Goal: Task Accomplishment & Management: Manage account settings

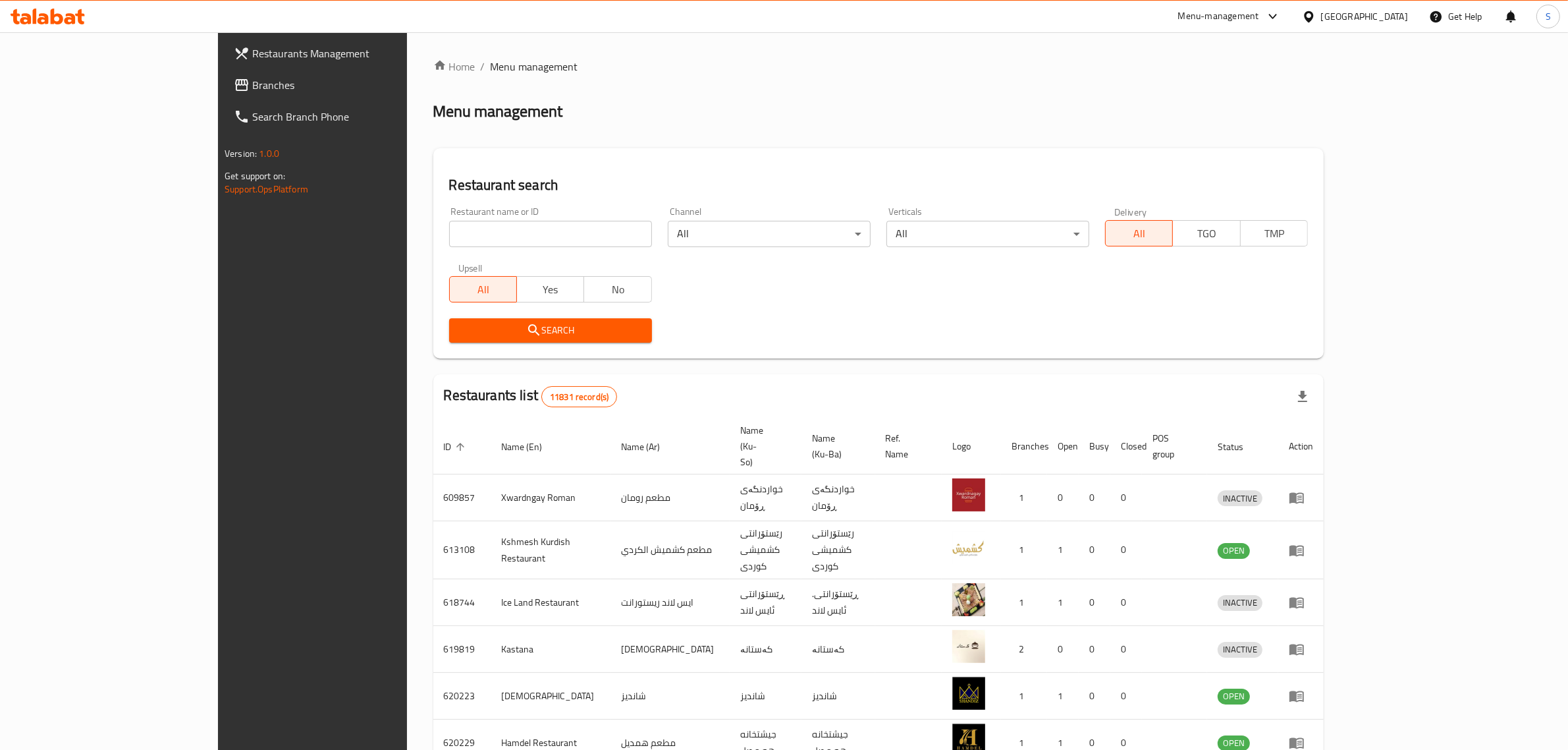
click at [449, 237] on input "search" at bounding box center [550, 234] width 203 height 26
type input "أ"
type input "Hello Chicken"
click button "Search" at bounding box center [550, 330] width 203 height 25
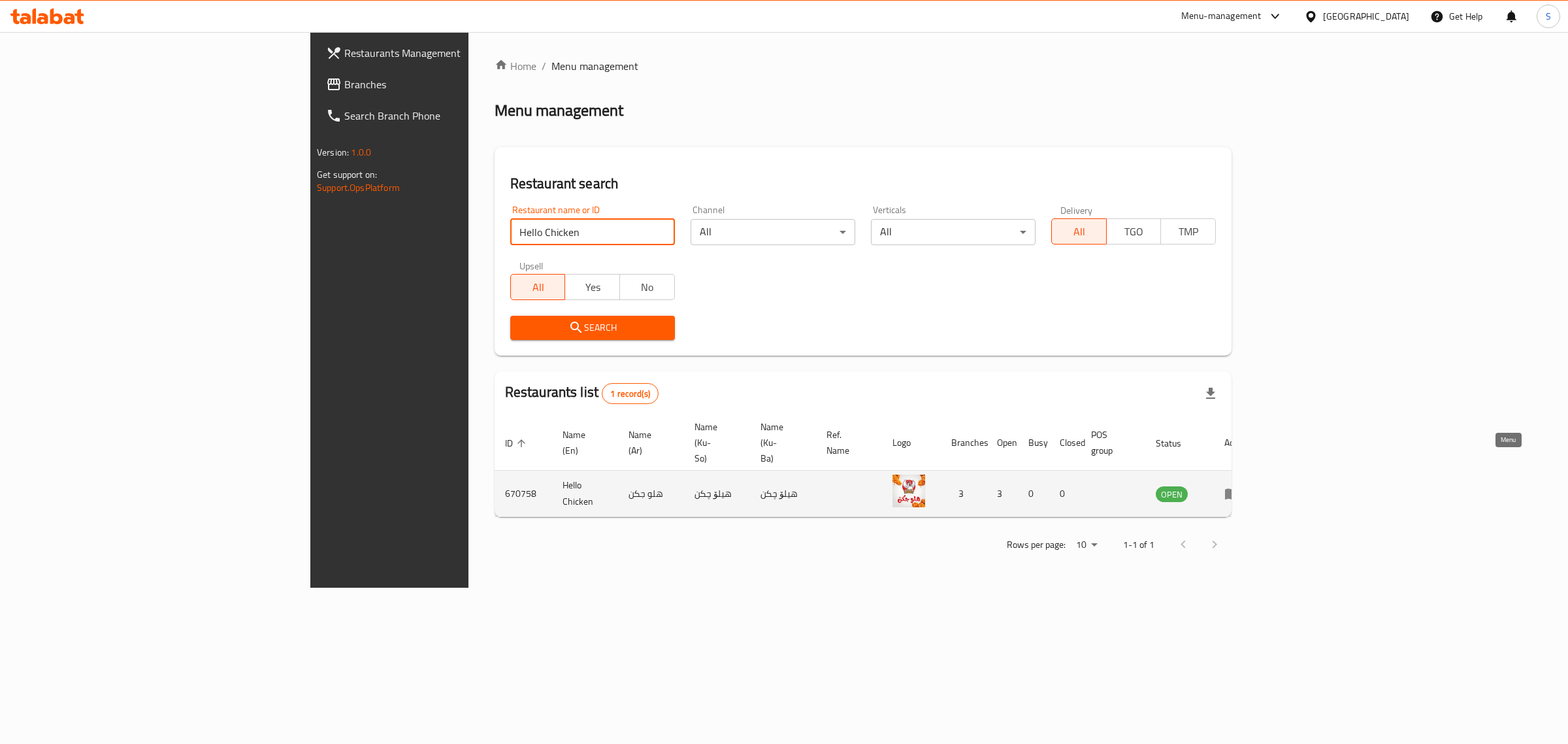
click at [1240, 486] on icon "enhanced table" at bounding box center [1232, 493] width 15 height 15
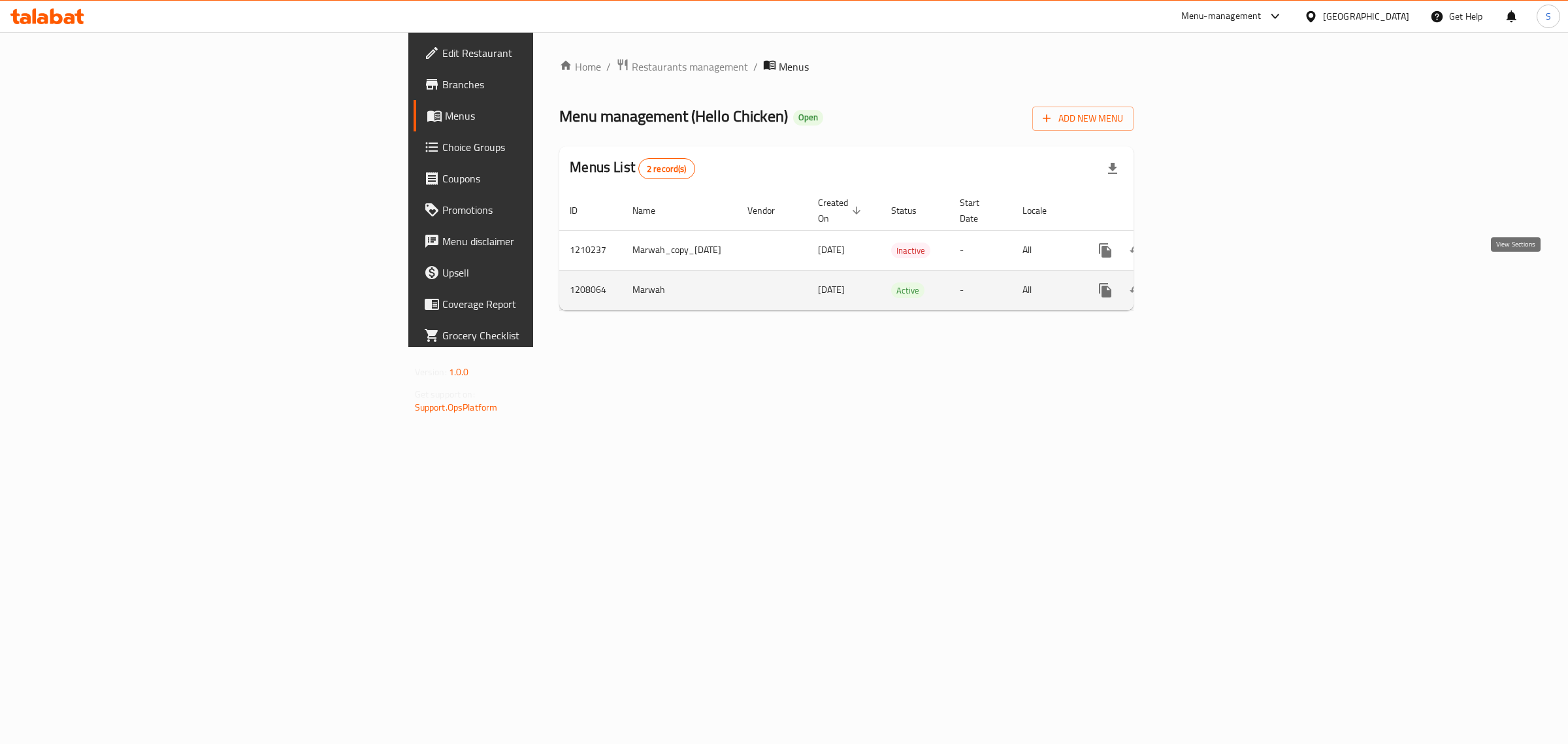
click at [1215, 286] on link "enhanced table" at bounding box center [1199, 290] width 32 height 32
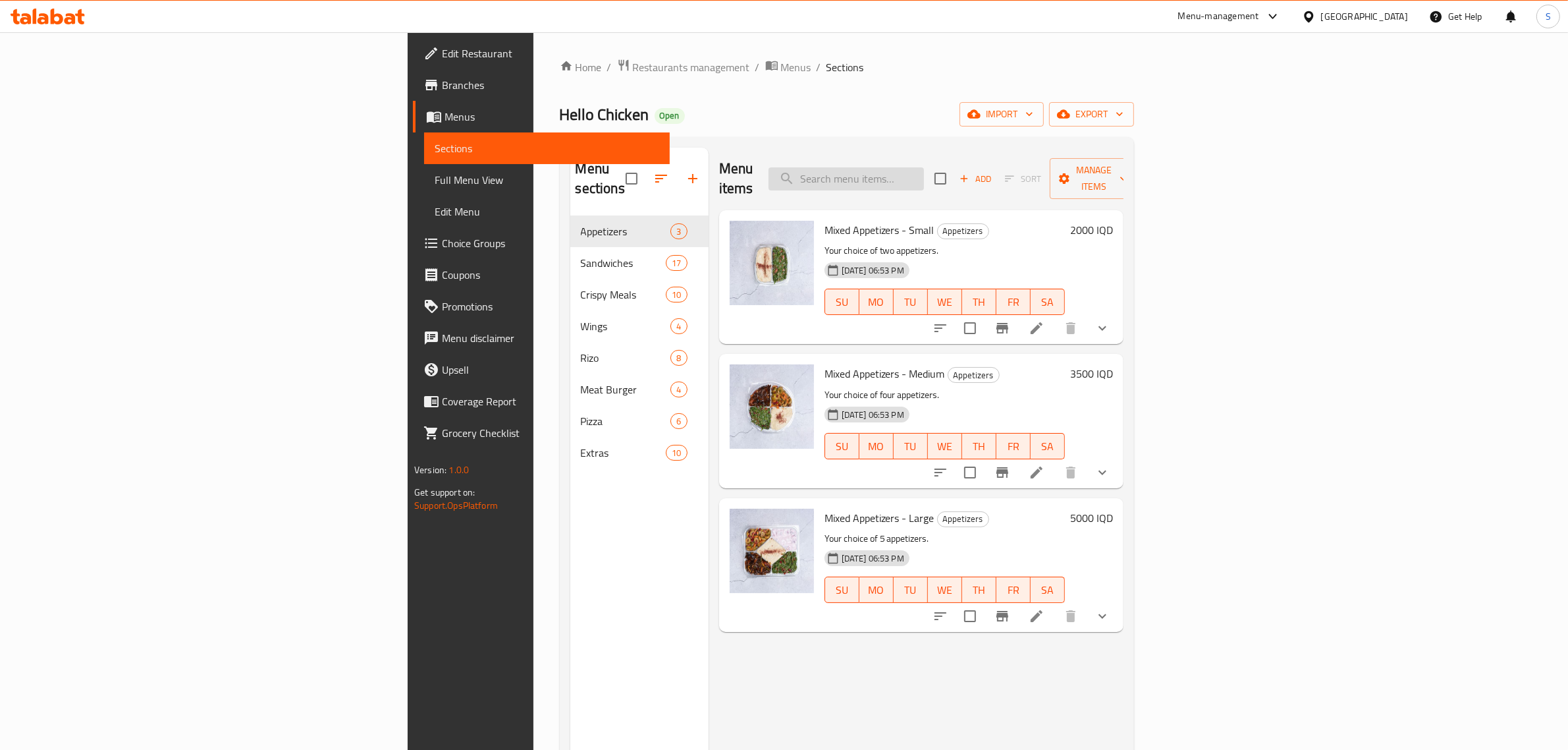
click at [924, 178] on input "search" at bounding box center [846, 179] width 155 height 23
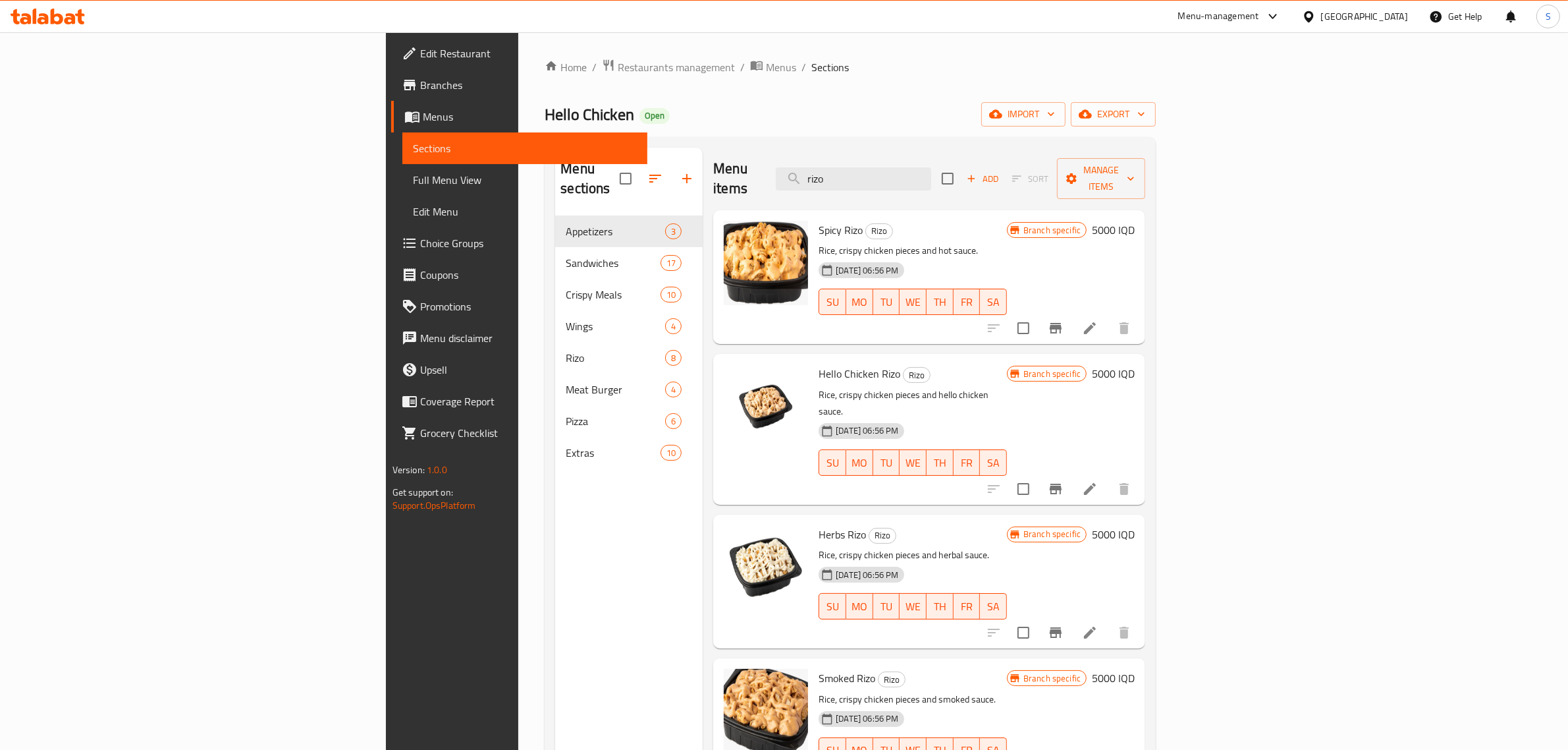
type input "rizo"
click at [818, 364] on span "Hello Chicken Rizo" at bounding box center [859, 374] width 81 height 20
drag, startPoint x: 730, startPoint y: 357, endPoint x: 789, endPoint y: 362, distance: 59.2
click at [818, 364] on span "Hello Chicken Rizo" at bounding box center [859, 374] width 81 height 20
copy span "Hello Chicken Rizo"
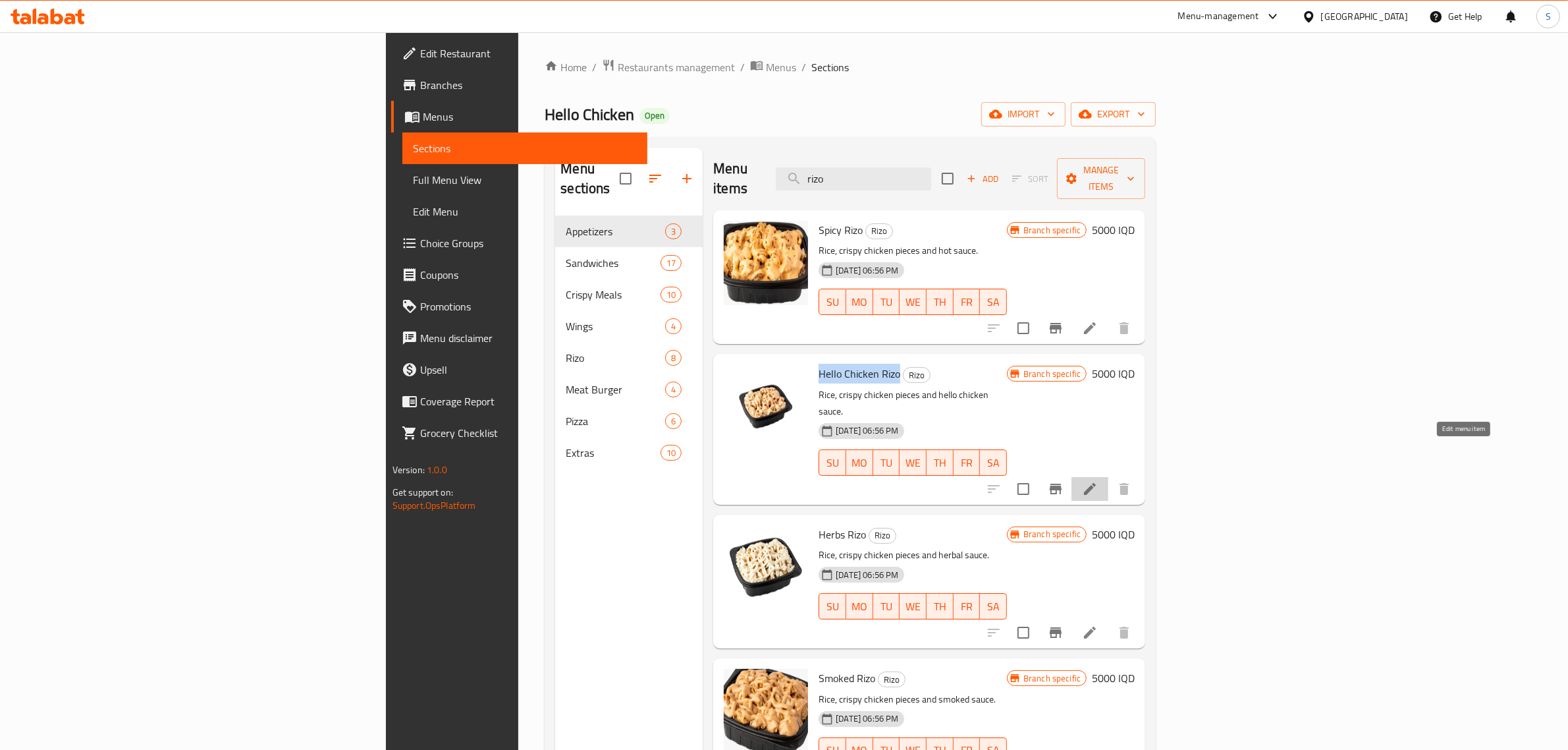
click at [1098, 481] on icon at bounding box center [1089, 489] width 16 height 16
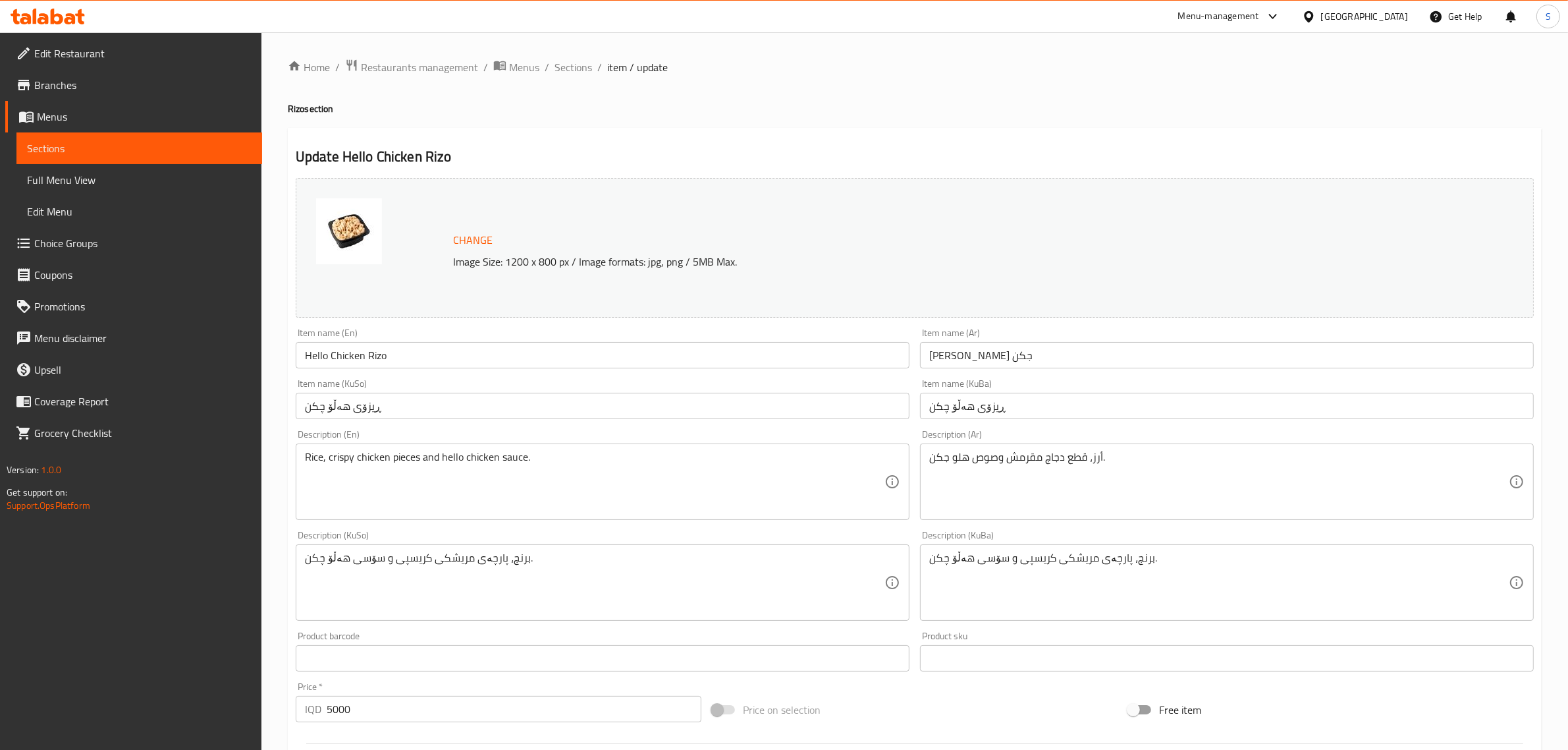
click at [962, 357] on input "[PERSON_NAME] جكن" at bounding box center [1227, 355] width 614 height 26
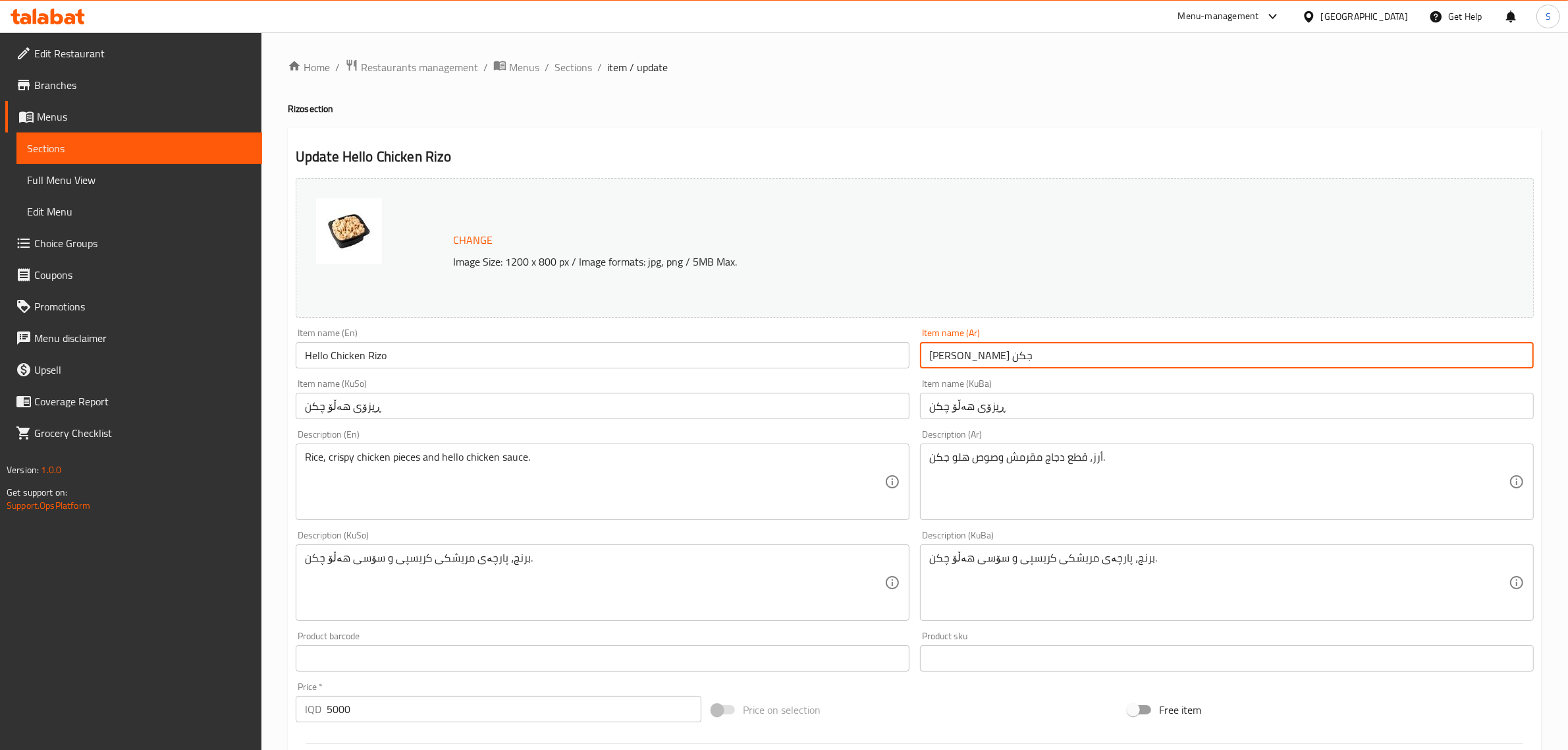
click at [962, 357] on input "[PERSON_NAME] جكن" at bounding box center [1227, 355] width 614 height 26
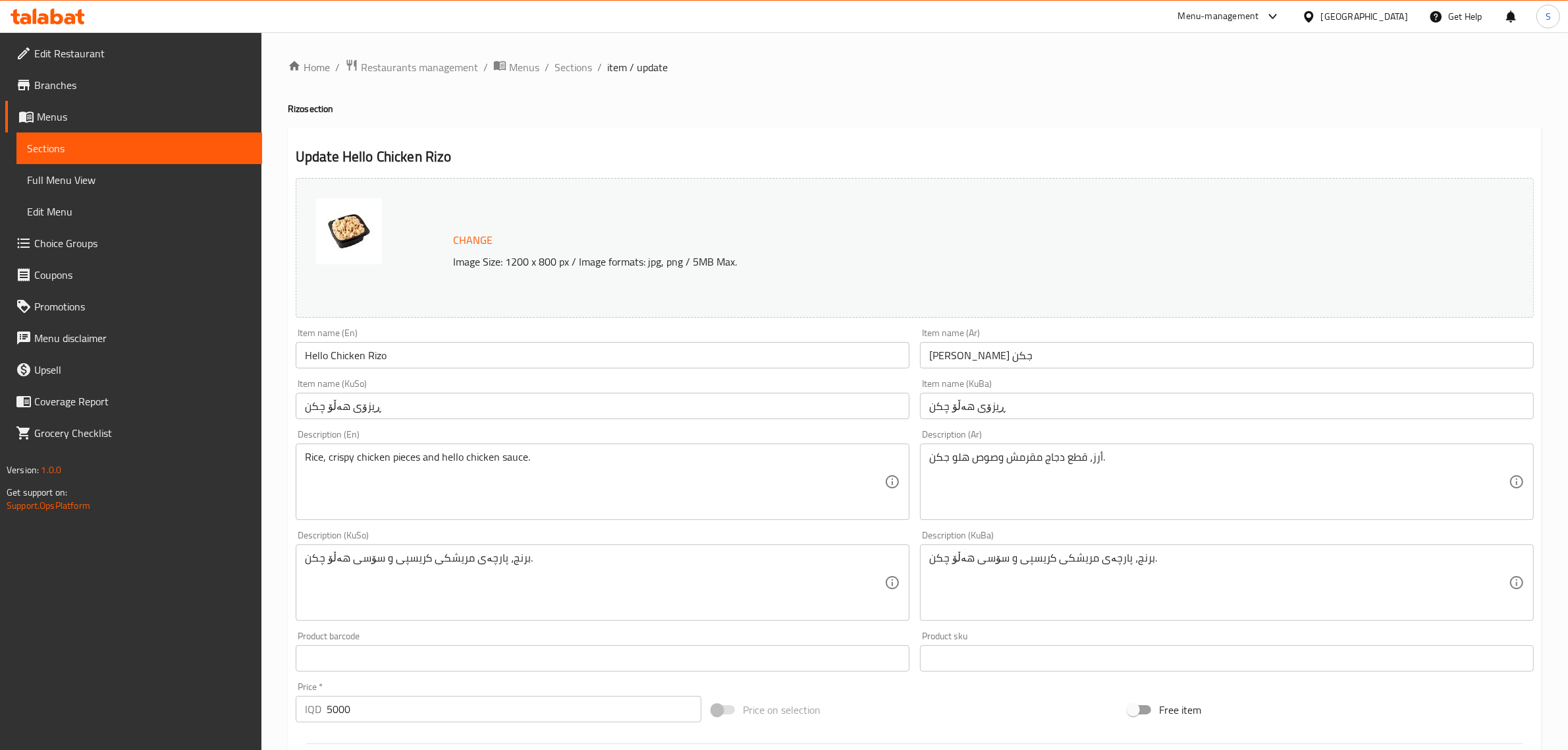
click at [337, 403] on input "ڕیزۆی هەڵۆ چکن" at bounding box center [603, 406] width 614 height 26
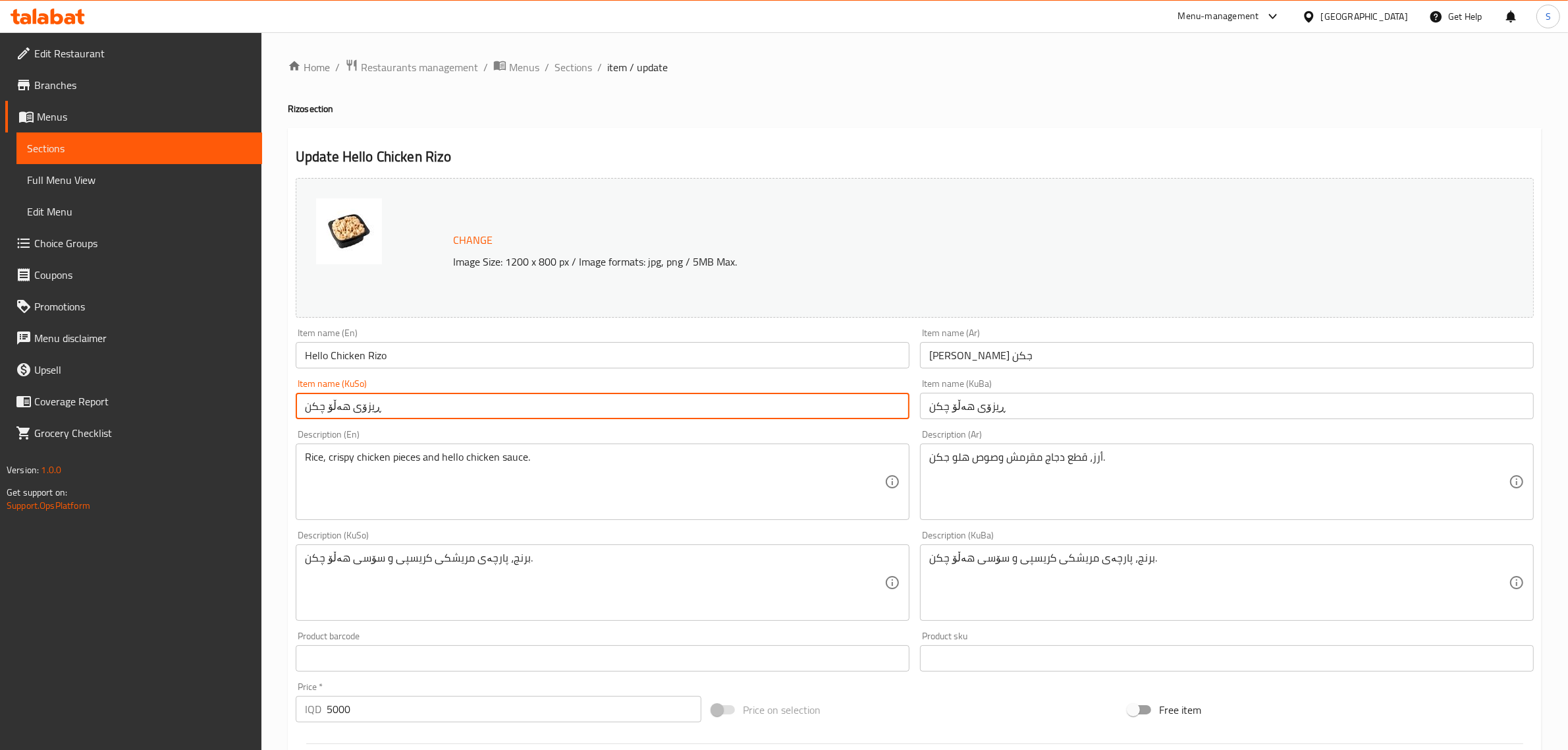
click at [337, 403] on input "ڕیزۆی هەڵۆ چکن" at bounding box center [603, 406] width 614 height 26
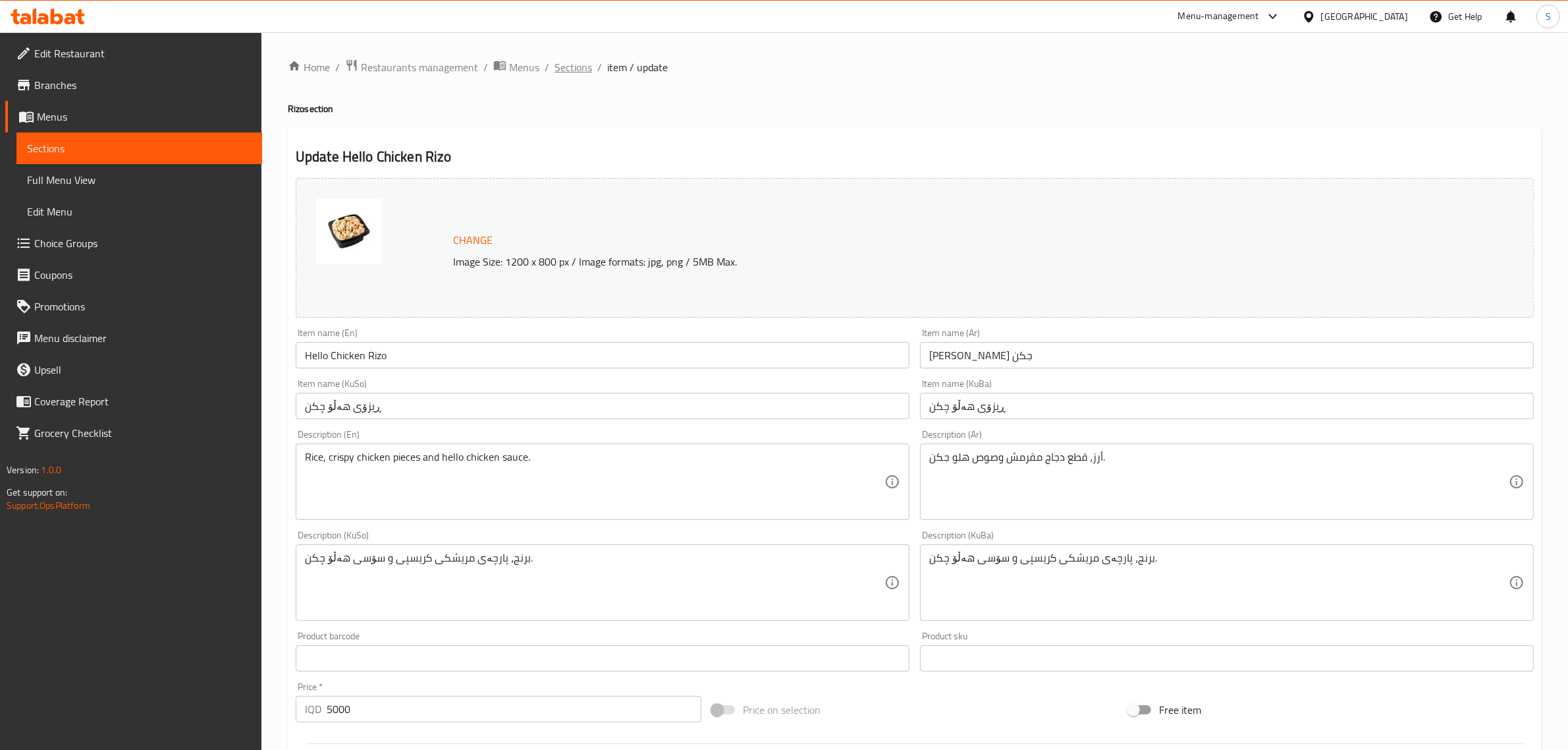
click at [574, 65] on span "Sections" at bounding box center [573, 67] width 38 height 16
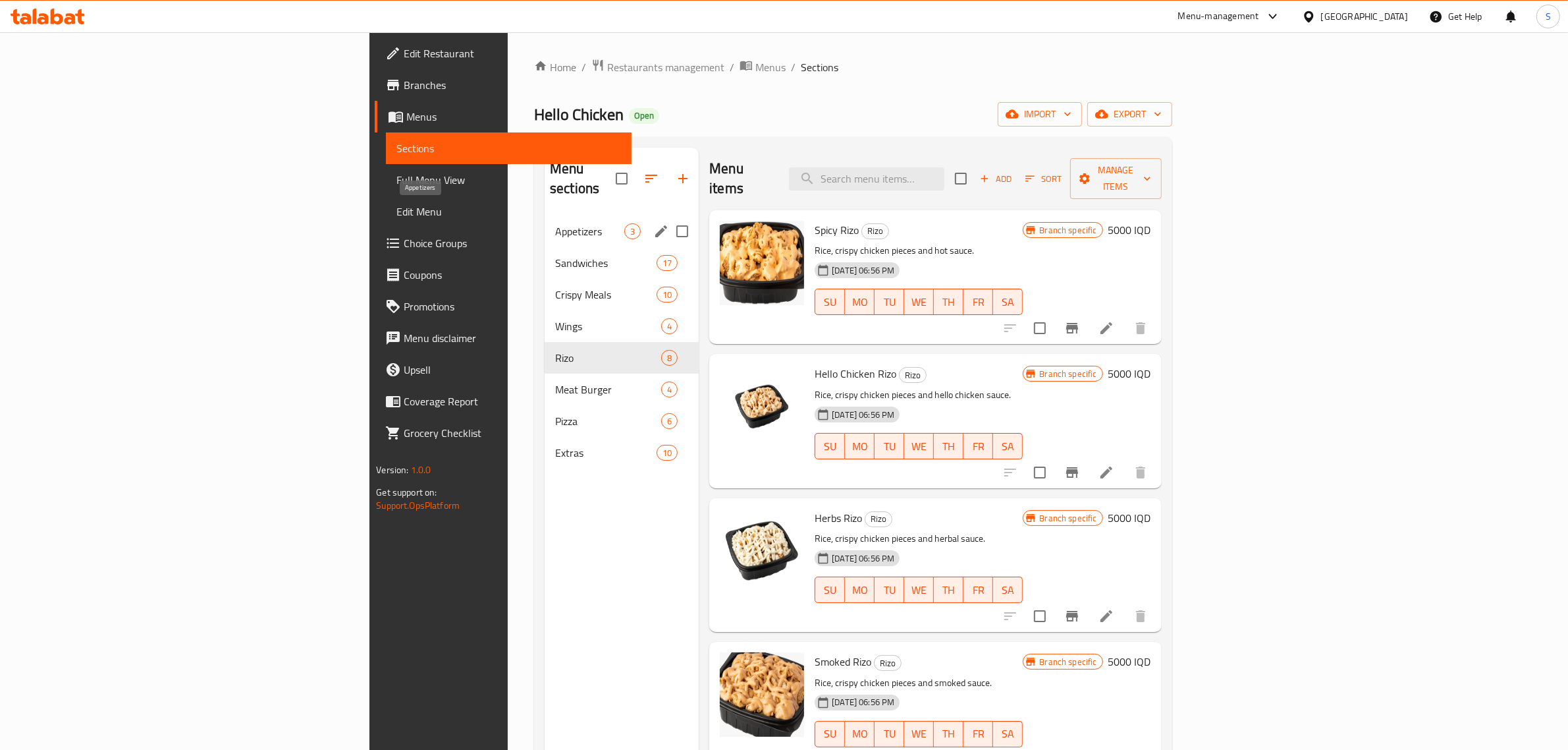
click at [555, 223] on span "Appetizers" at bounding box center [589, 231] width 69 height 16
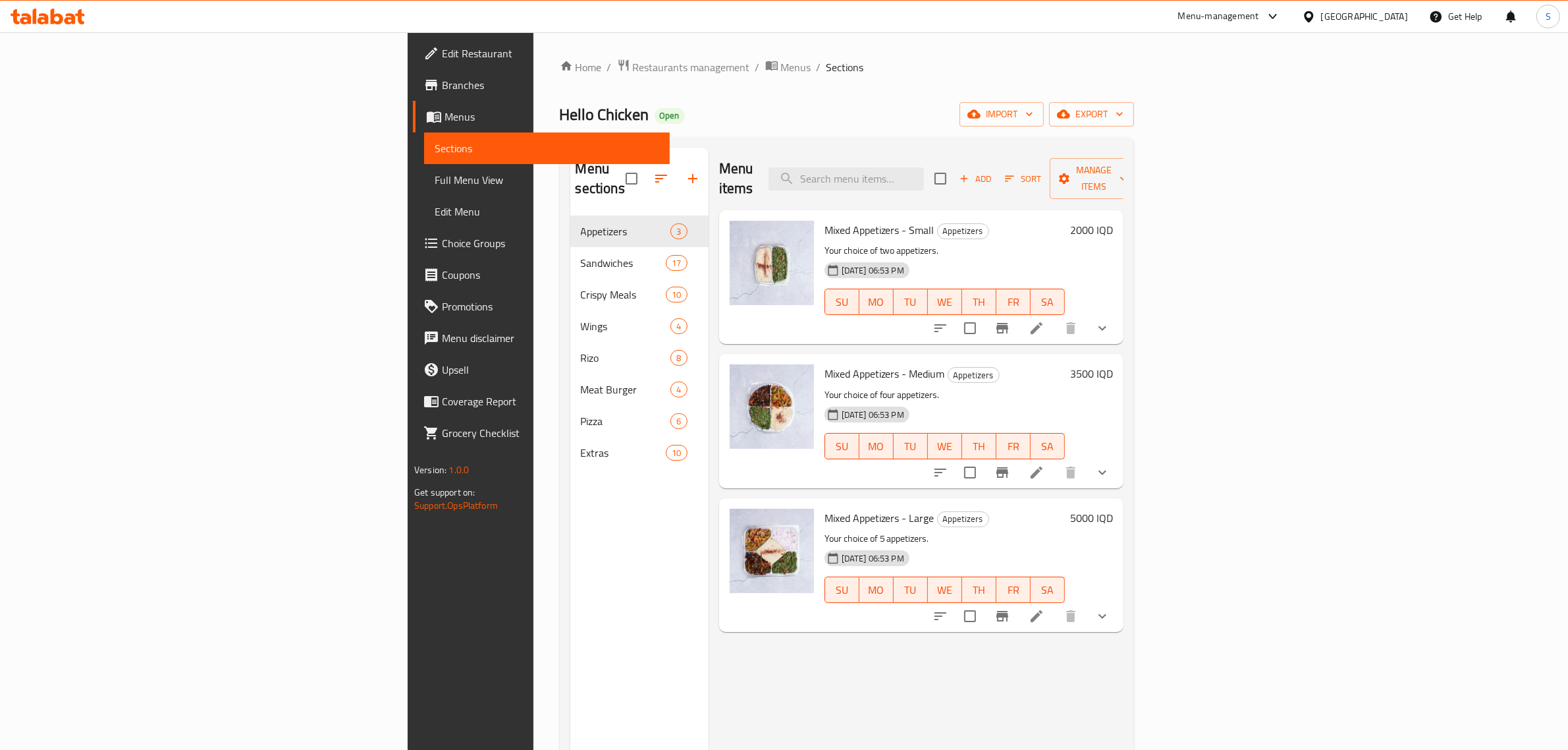
click at [824, 220] on span "Mixed Appetizers - Small" at bounding box center [879, 230] width 110 height 20
drag, startPoint x: 727, startPoint y: 208, endPoint x: 814, endPoint y: 216, distance: 87.4
click at [824, 220] on span "Mixed Appetizers - Small" at bounding box center [879, 230] width 110 height 20
copy span "Mixed Appetizers - Small"
click at [1110, 320] on icon "show more" at bounding box center [1102, 328] width 16 height 16
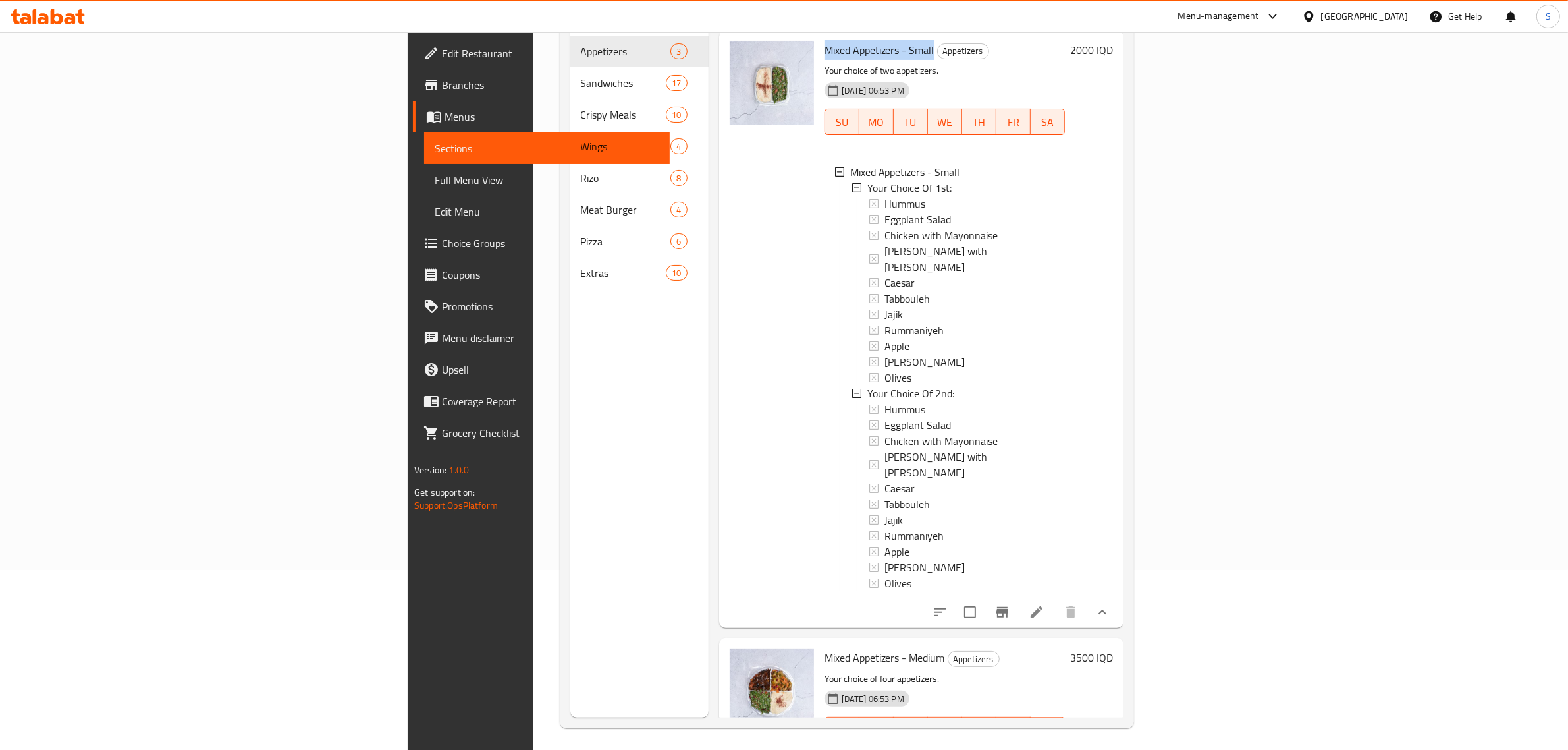
scroll to position [185, 0]
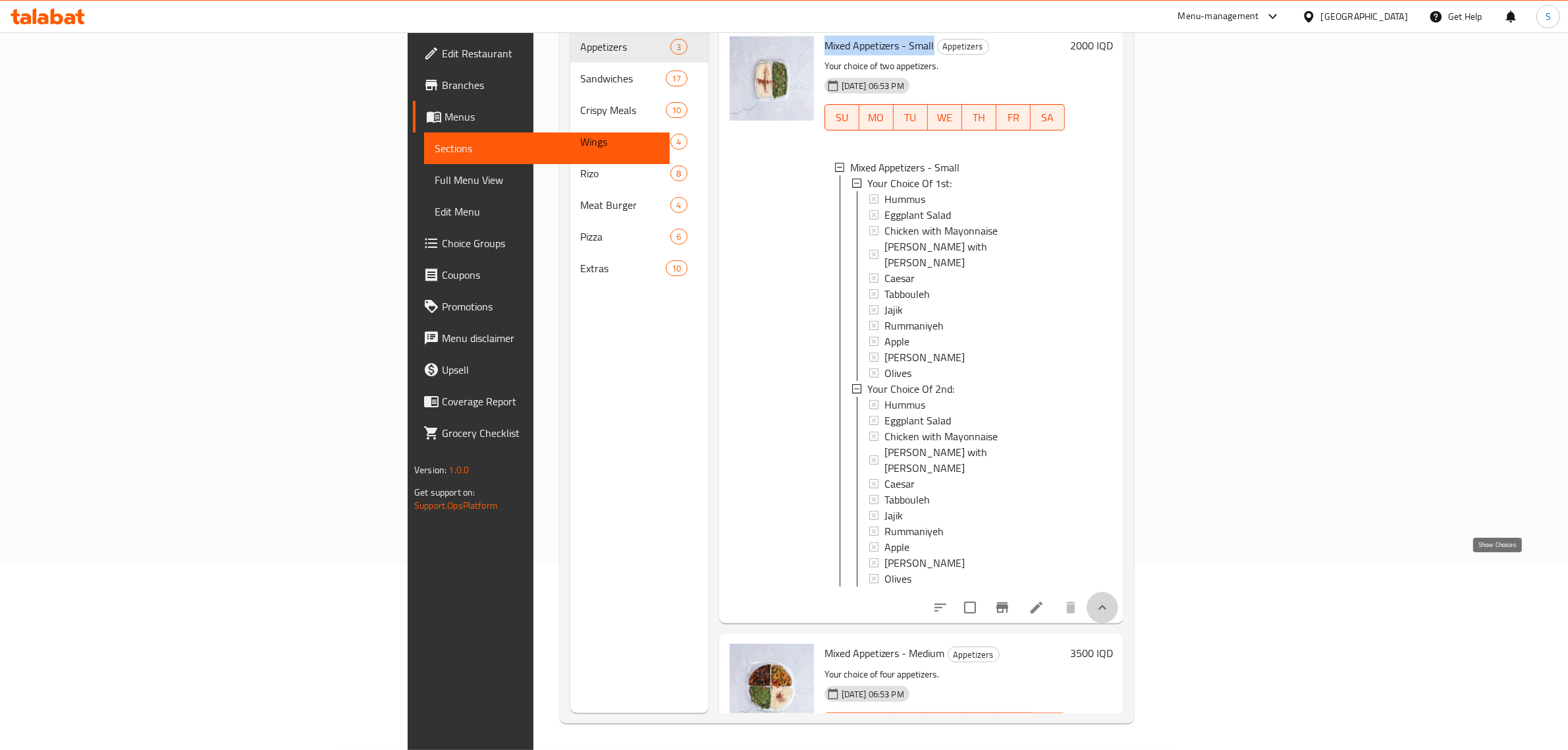
click at [1110, 600] on icon "show more" at bounding box center [1102, 607] width 16 height 16
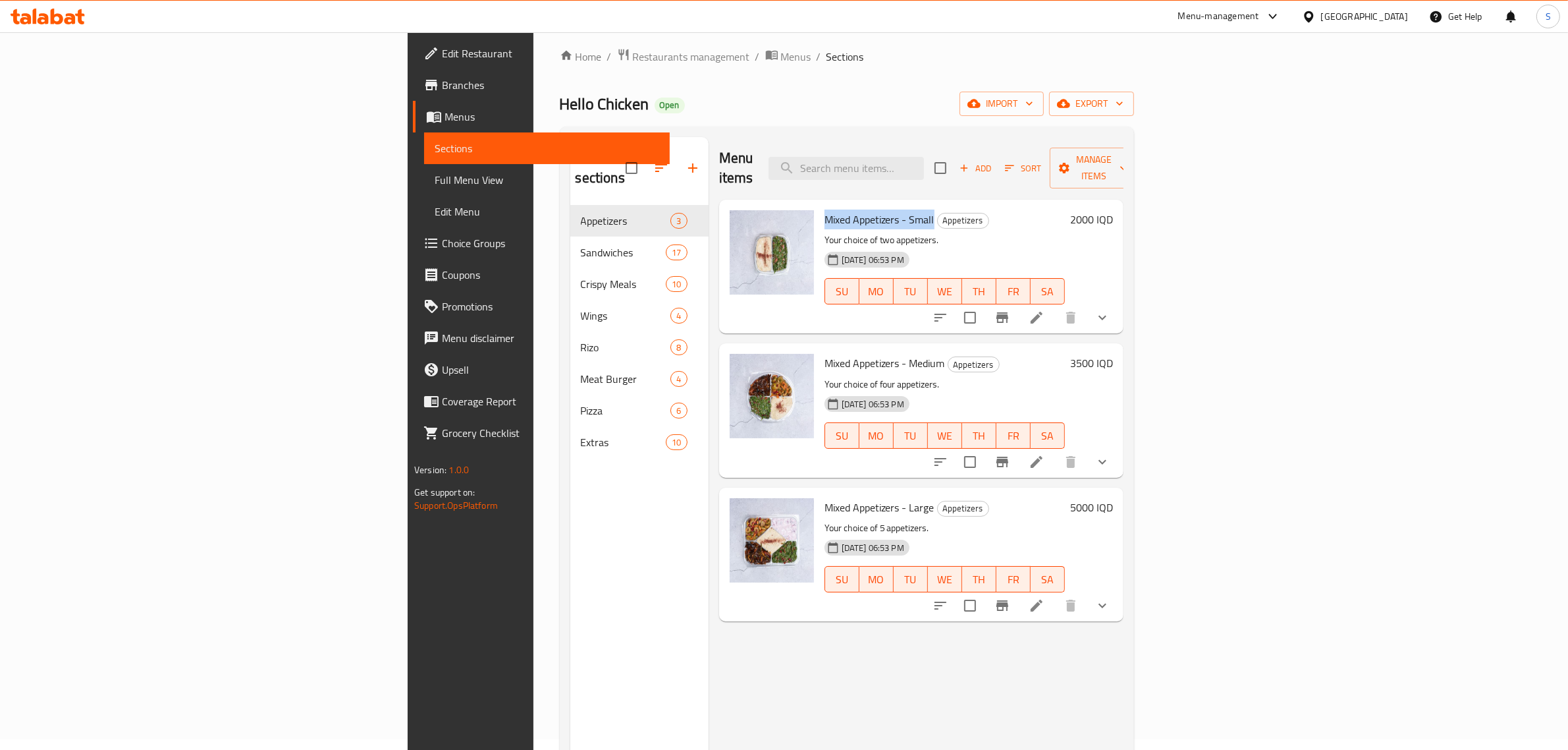
scroll to position [0, 0]
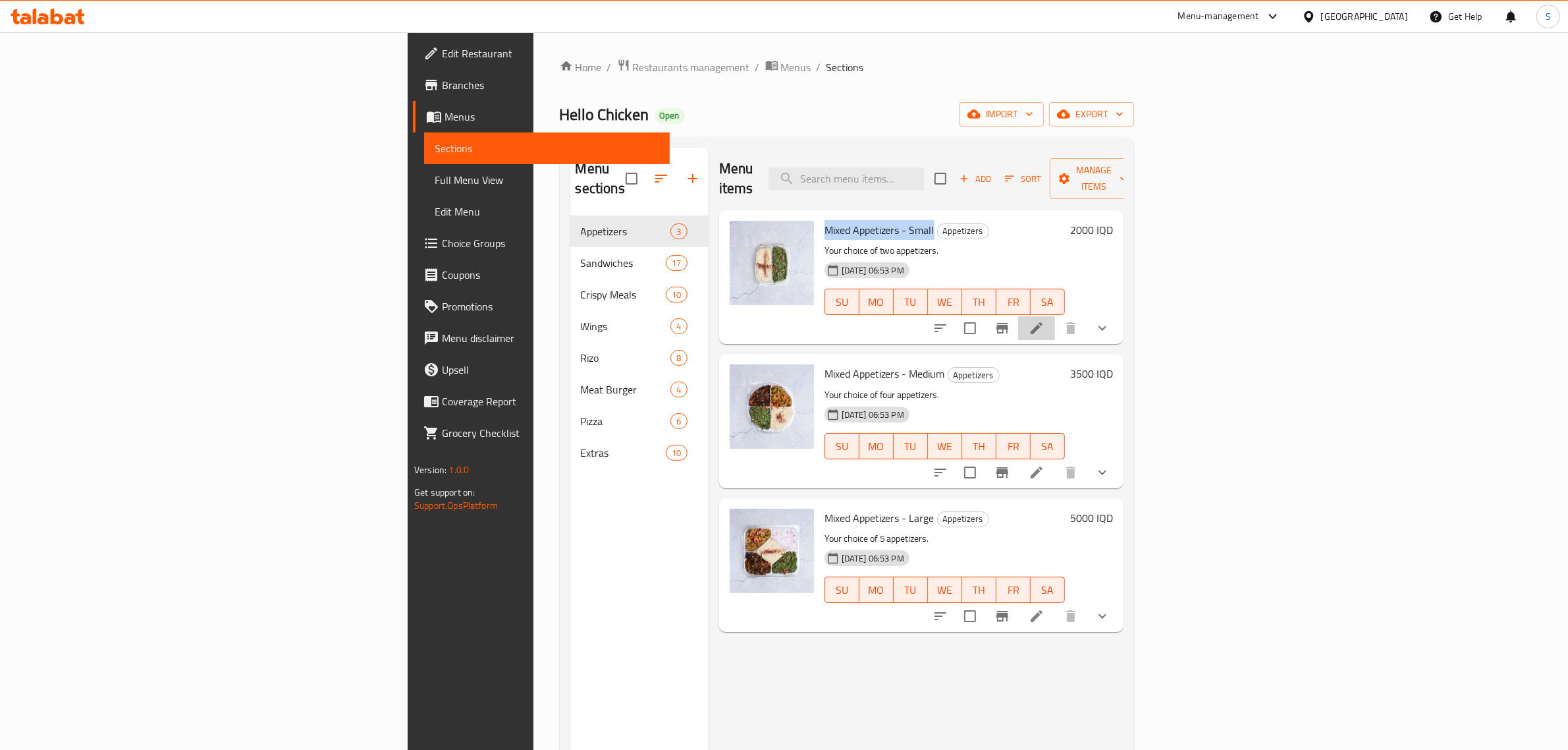
click at [1055, 320] on li at bounding box center [1036, 328] width 37 height 24
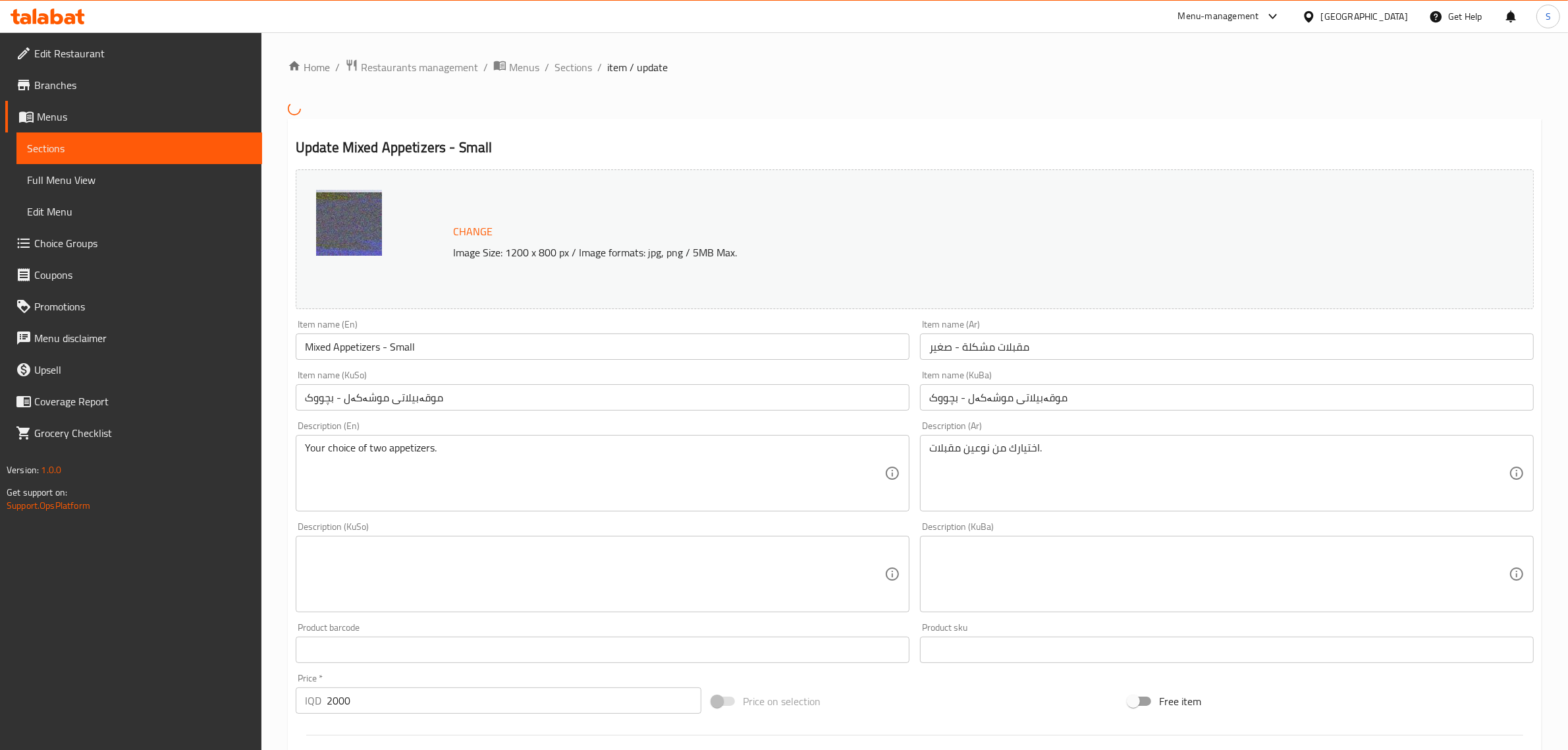
click at [936, 347] on input "مقبلات مشكلة - صغير" at bounding box center [1227, 347] width 614 height 26
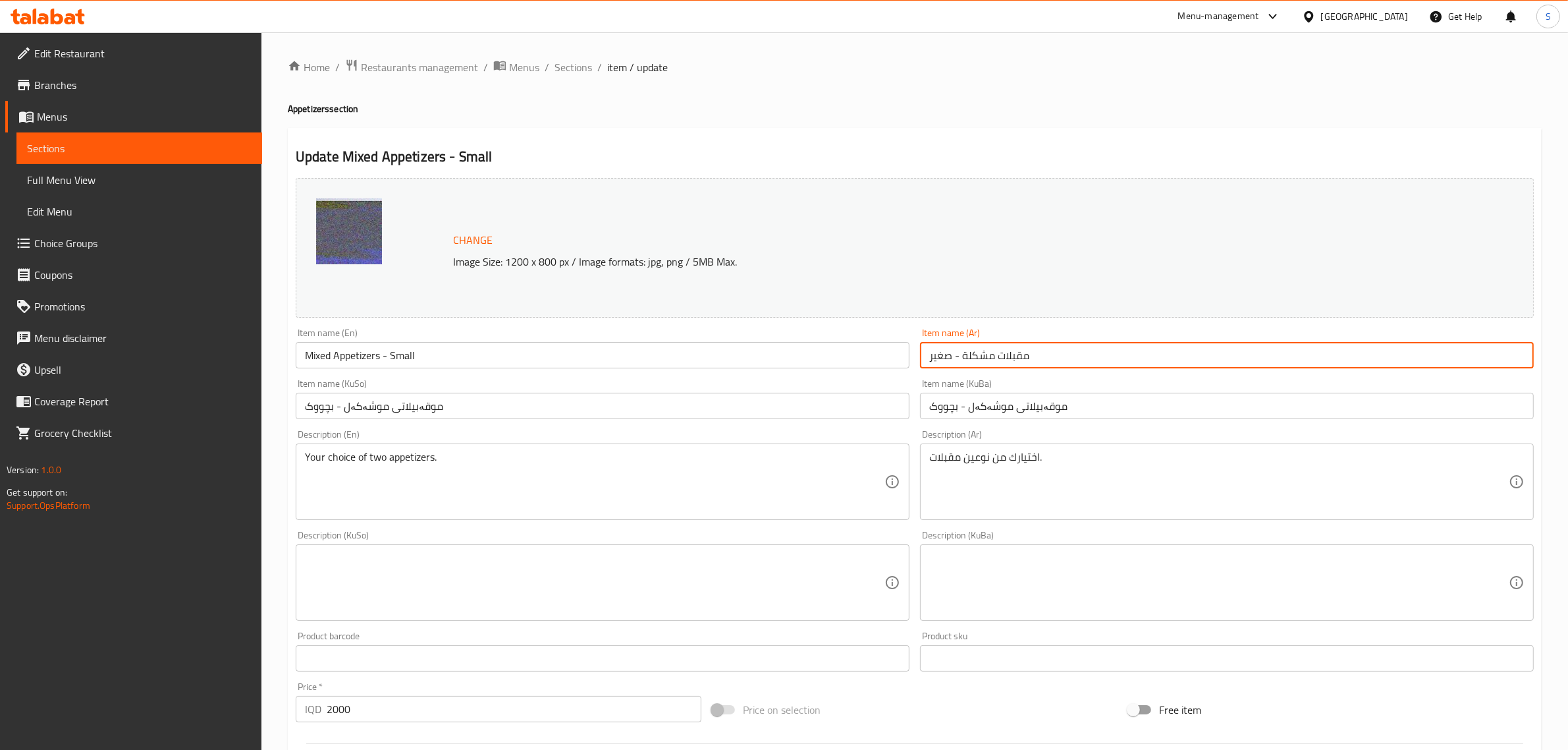
click at [936, 347] on input "مقبلات مشكلة - صغير" at bounding box center [1227, 355] width 614 height 26
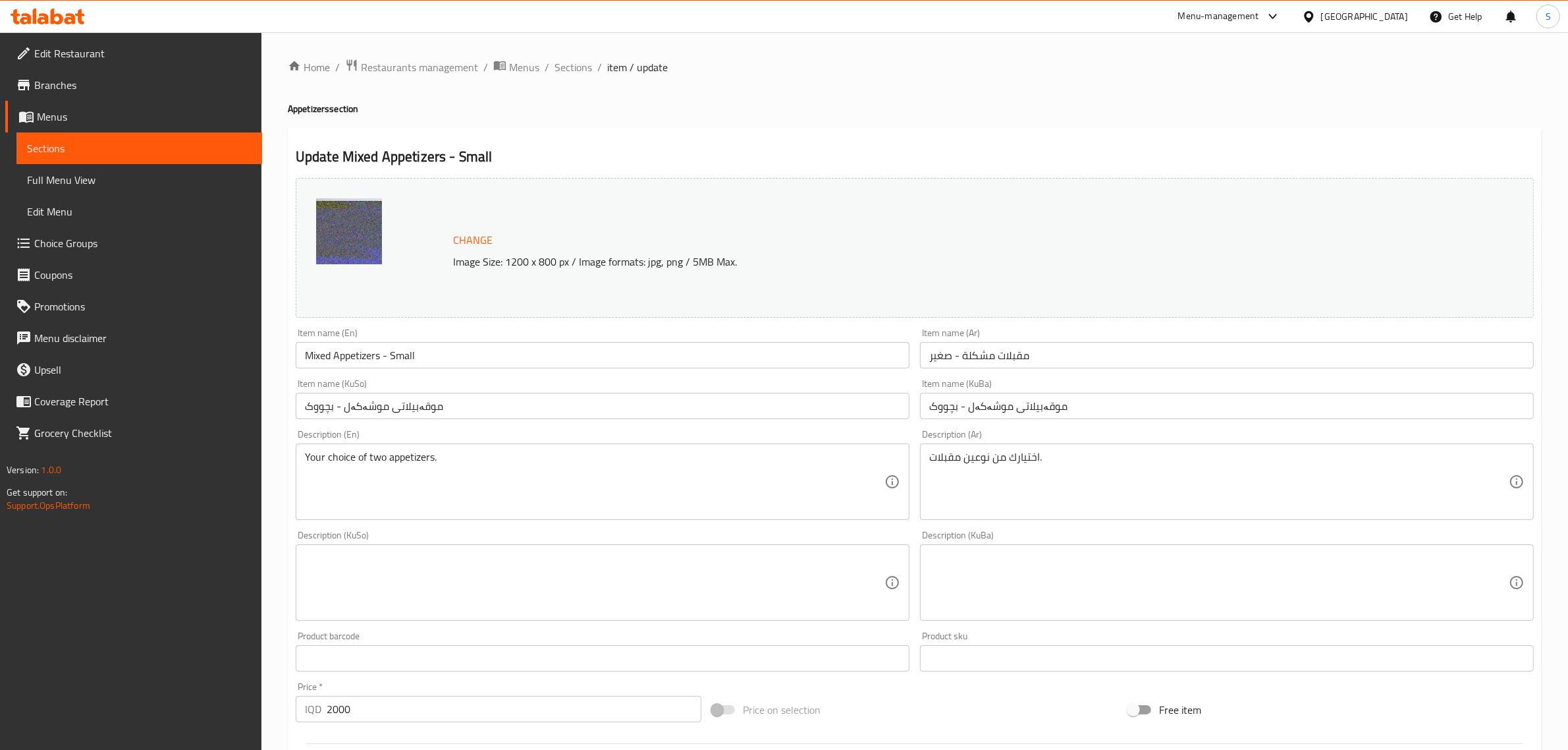
click at [371, 405] on input "موقەبیلاتی موشەکەل - بچووک" at bounding box center [603, 406] width 614 height 26
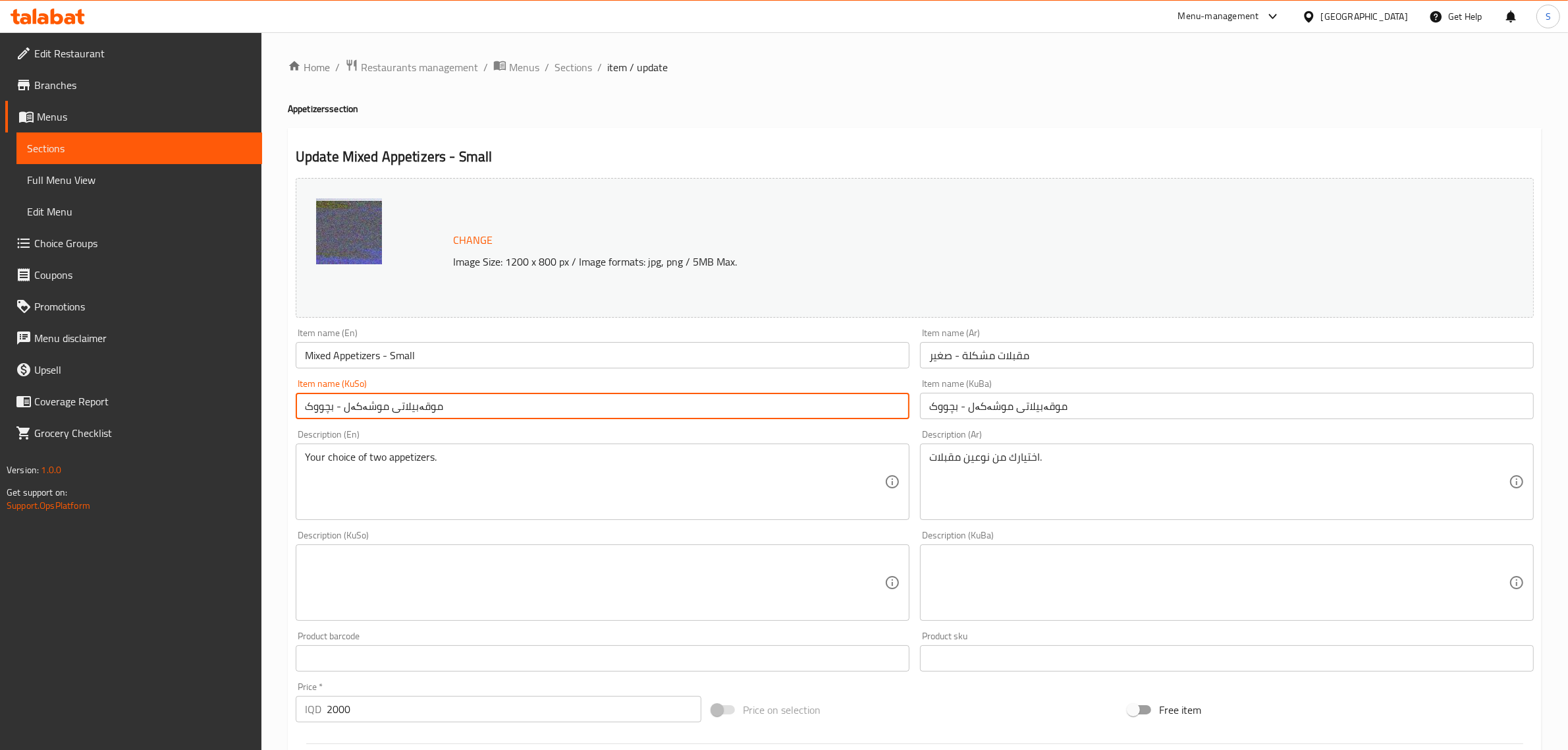
click at [371, 405] on input "موقەبیلاتی موشەکەل - بچووک" at bounding box center [603, 406] width 614 height 26
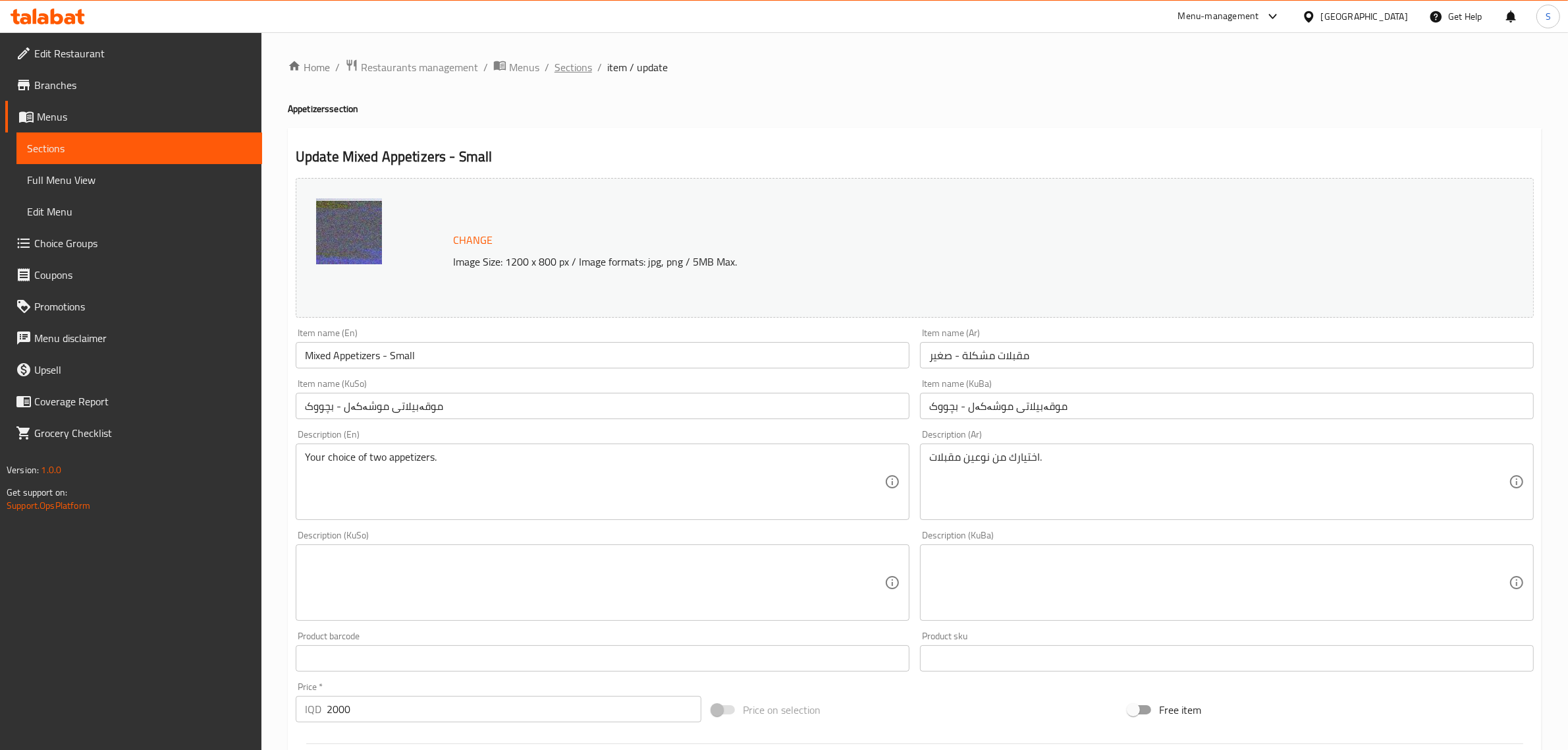
click at [568, 69] on span "Sections" at bounding box center [573, 67] width 38 height 16
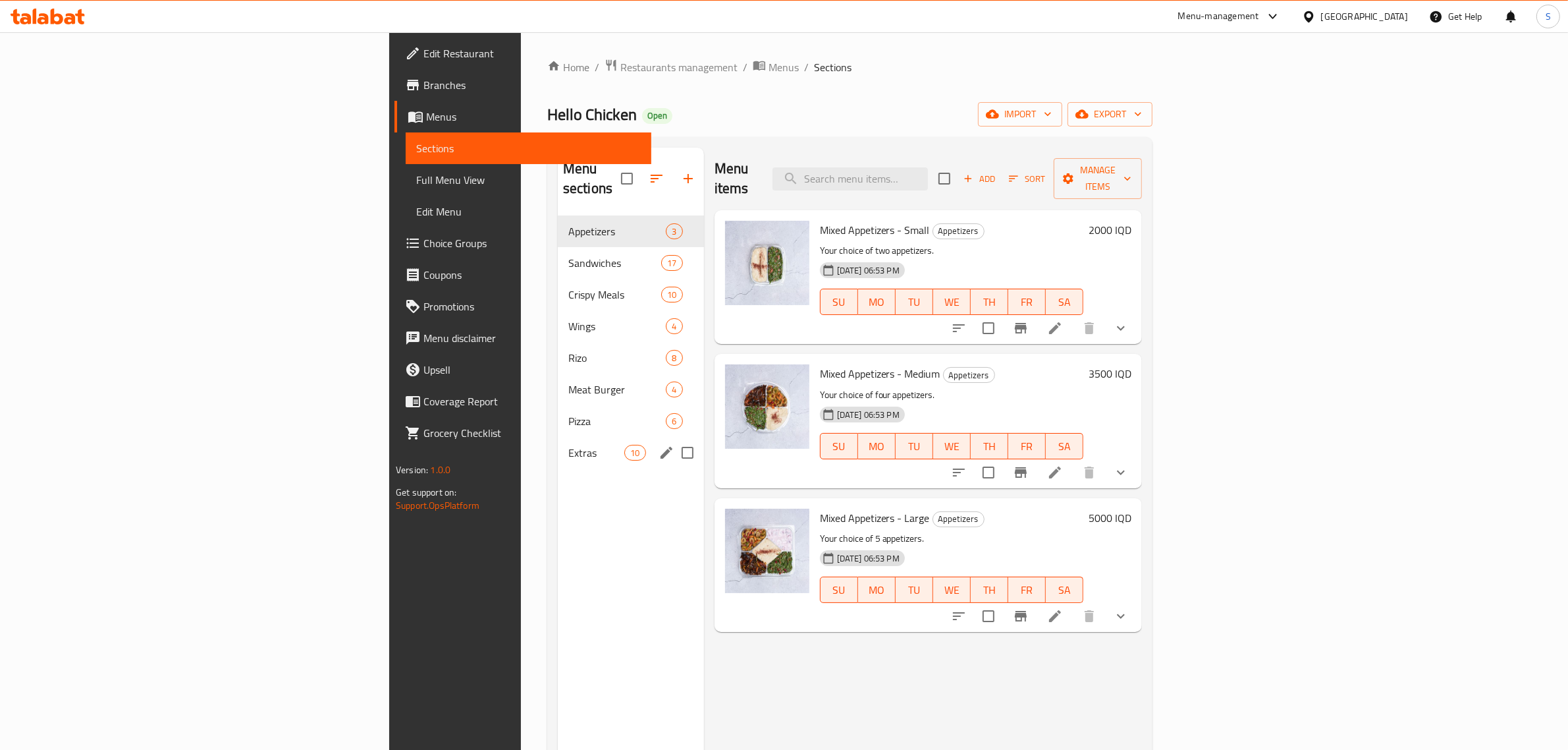
click at [568, 444] on span "Extras" at bounding box center [596, 452] width 56 height 16
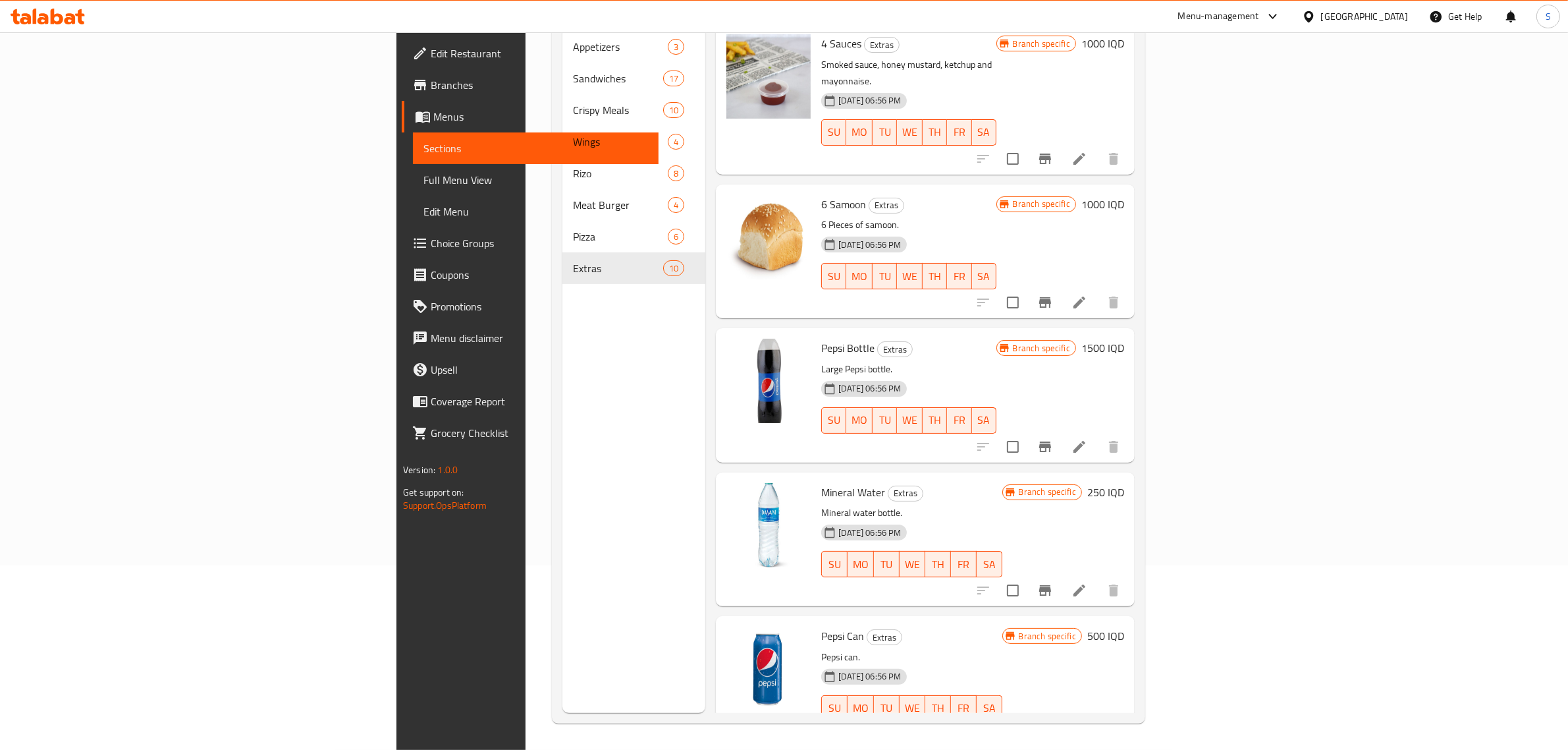
scroll to position [185, 0]
click at [821, 626] on span "Pepsi Can" at bounding box center [842, 636] width 43 height 20
drag, startPoint x: 730, startPoint y: 600, endPoint x: 757, endPoint y: 601, distance: 27.0
click at [821, 626] on span "Pepsi Can" at bounding box center [842, 636] width 43 height 20
copy span "Pepsi Can"
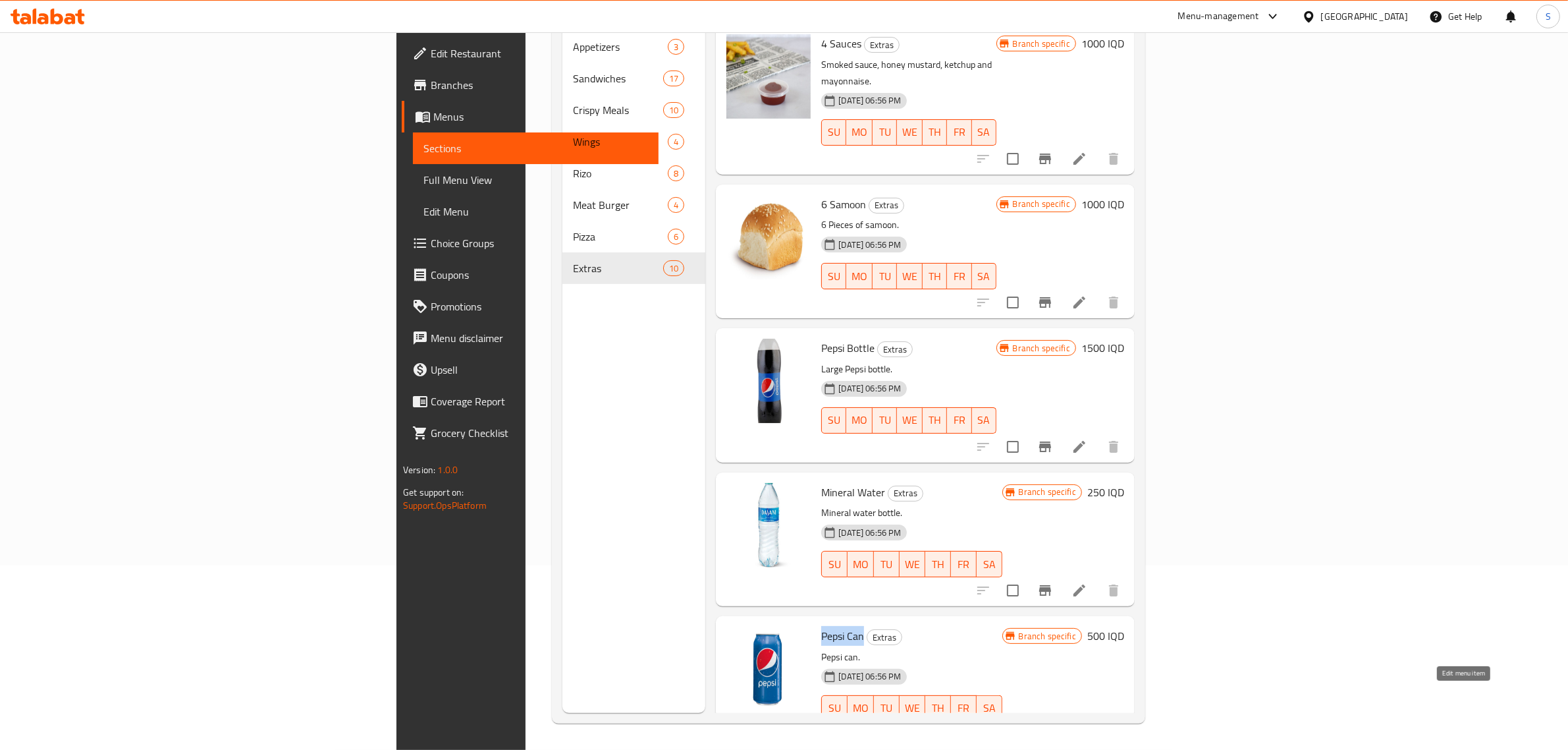
click at [1087, 727] on icon at bounding box center [1079, 734] width 16 height 16
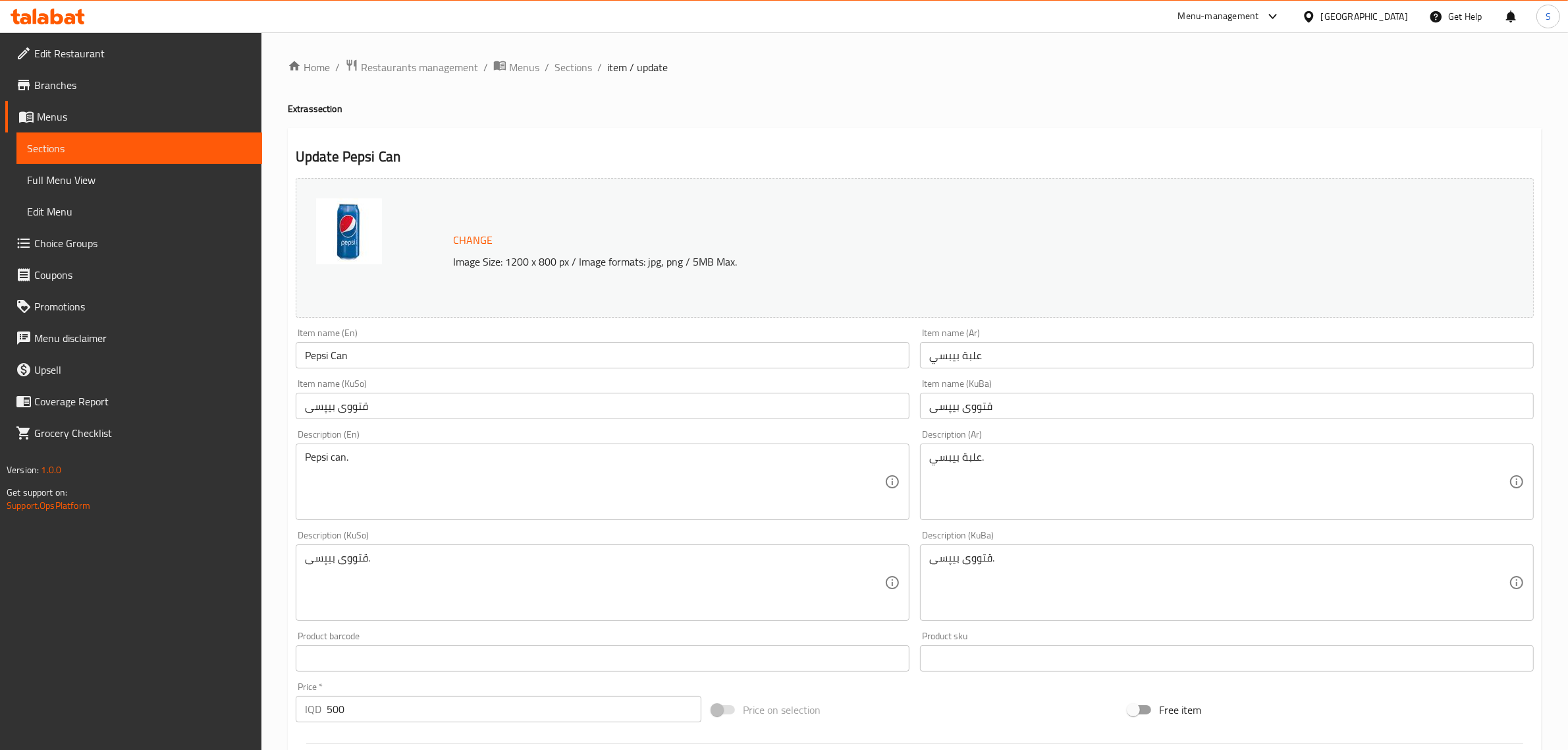
click at [951, 361] on input "علبة بيبسي" at bounding box center [1227, 355] width 614 height 26
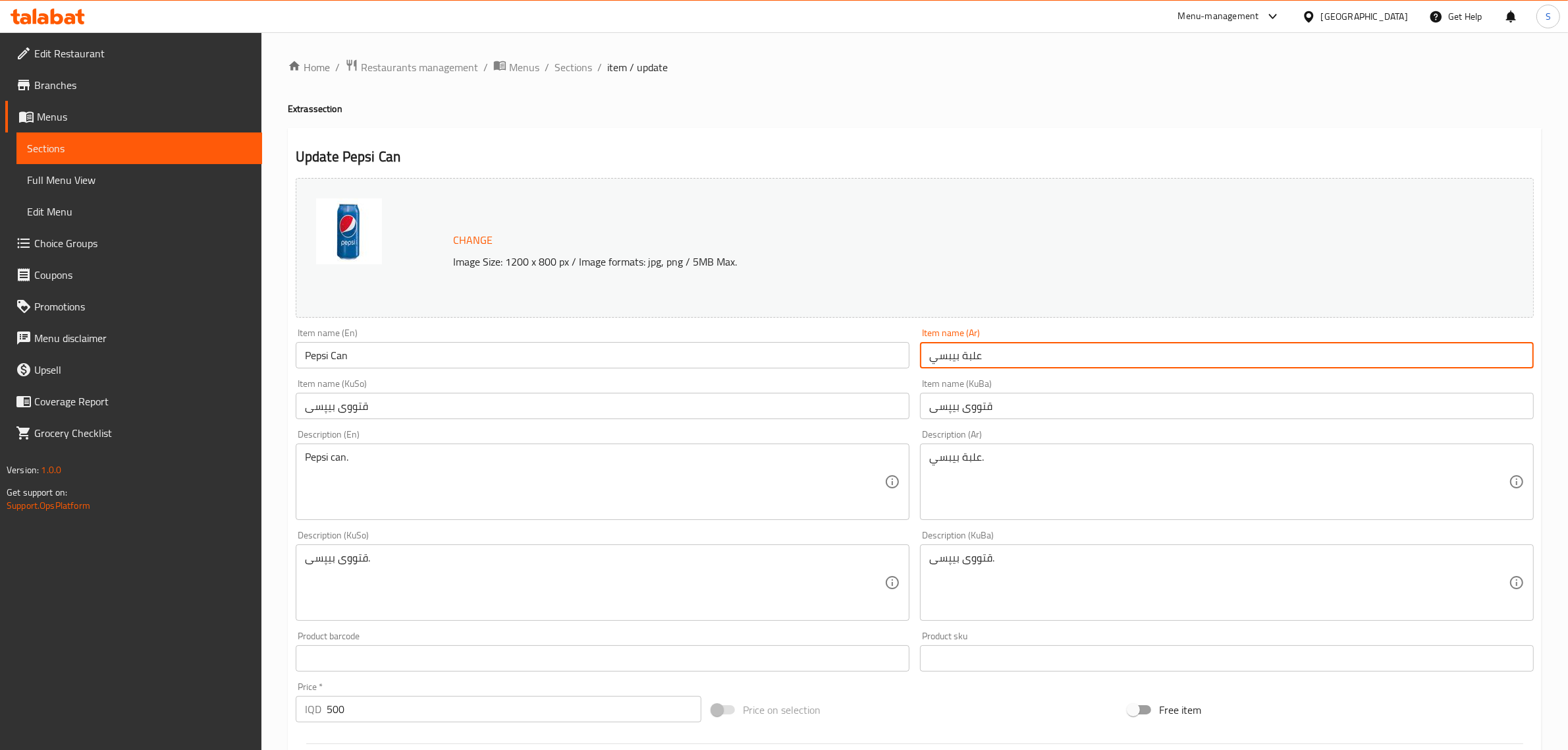
click at [951, 361] on input "علبة بيبسي" at bounding box center [1227, 355] width 614 height 26
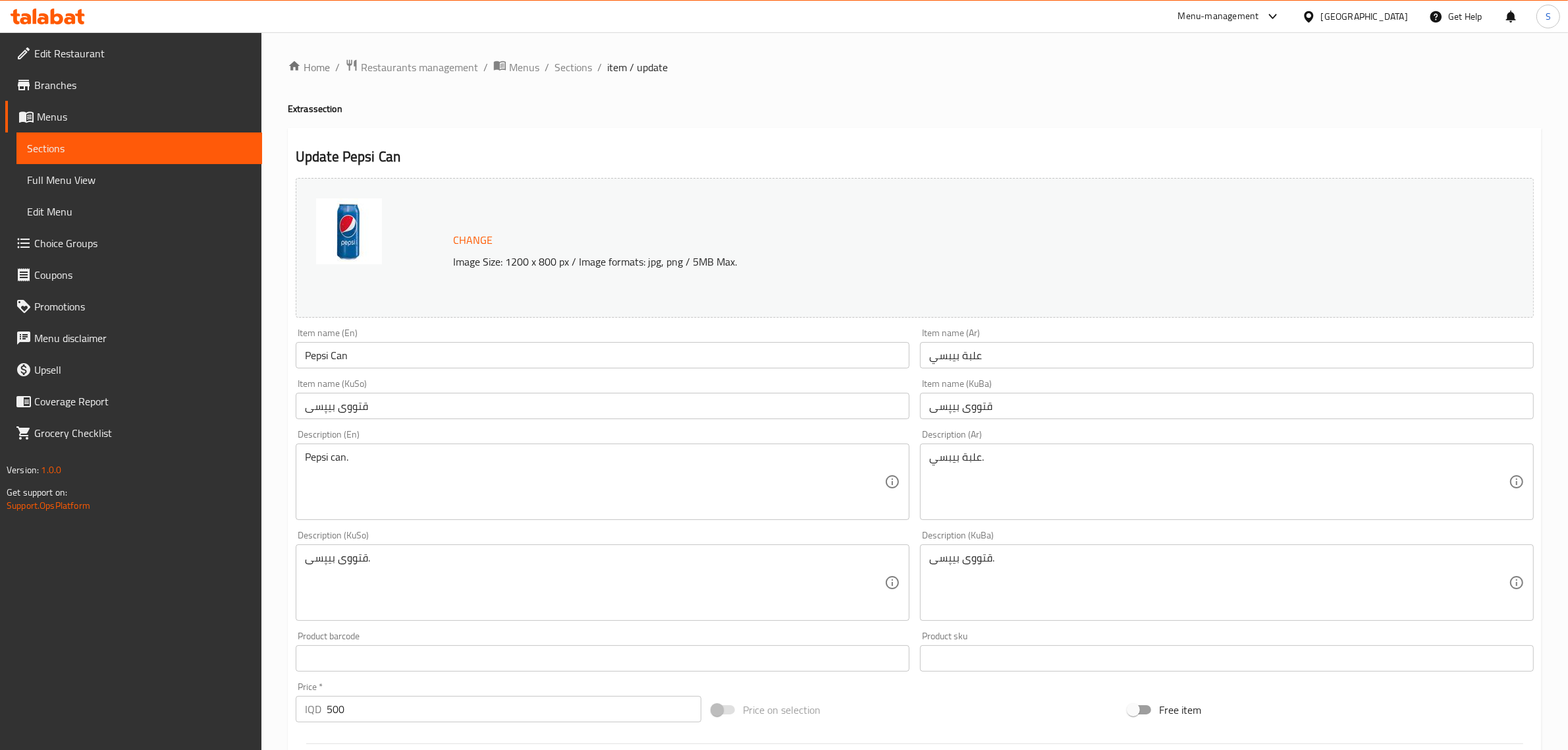
click at [331, 412] on input "قتووی بیپسی" at bounding box center [603, 406] width 614 height 26
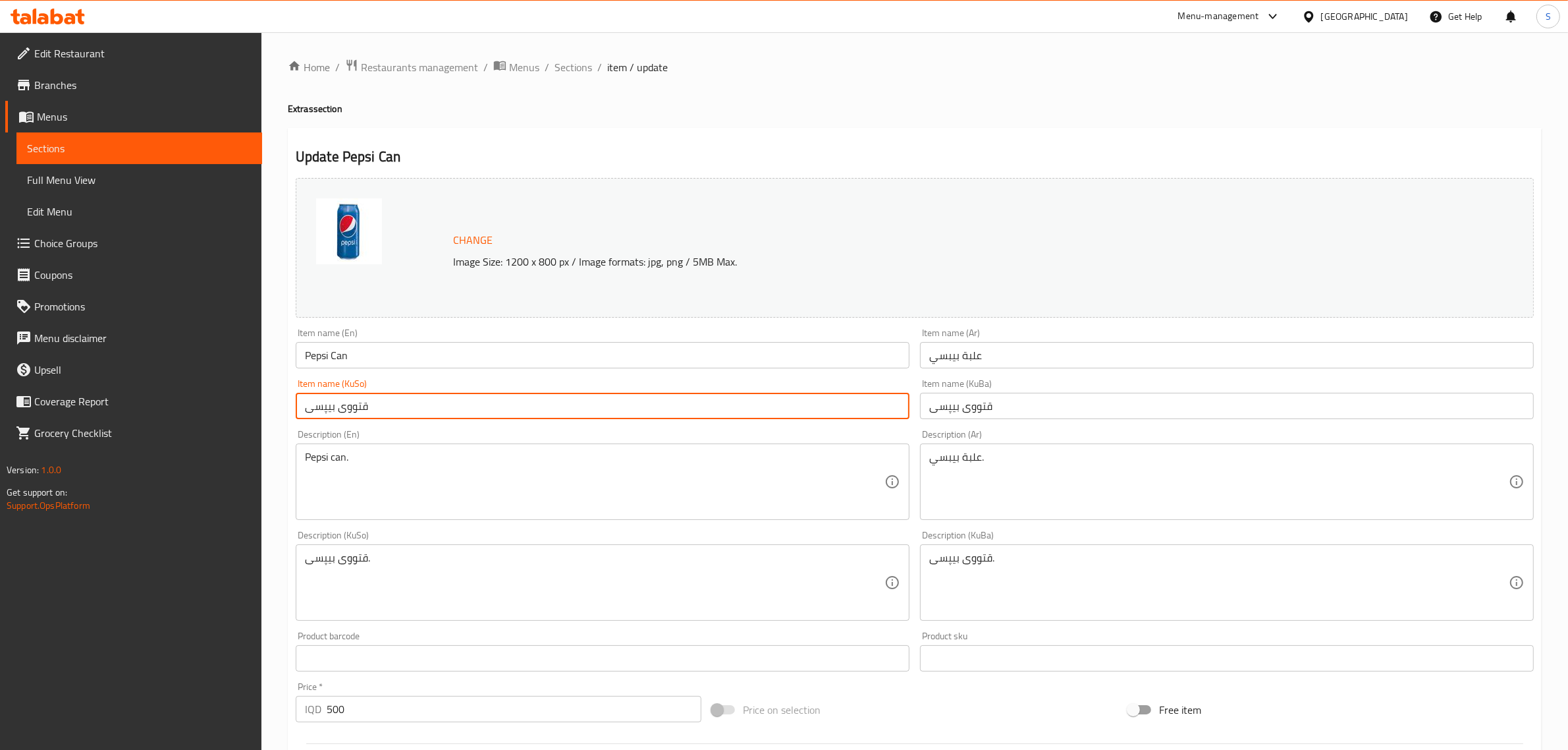
click at [331, 412] on input "قتووی بیپسی" at bounding box center [603, 406] width 614 height 26
click at [562, 65] on span "Sections" at bounding box center [573, 67] width 38 height 16
